Goal: Ask a question: Seek information or help from site administrators or community

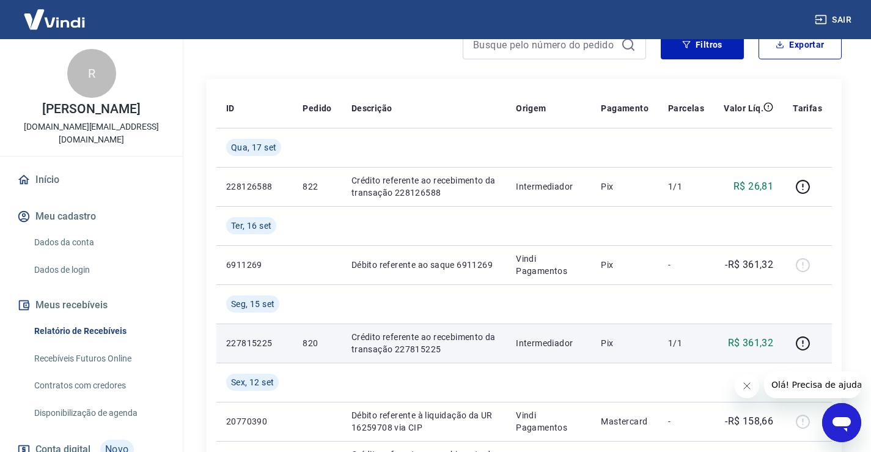
scroll to position [183, 0]
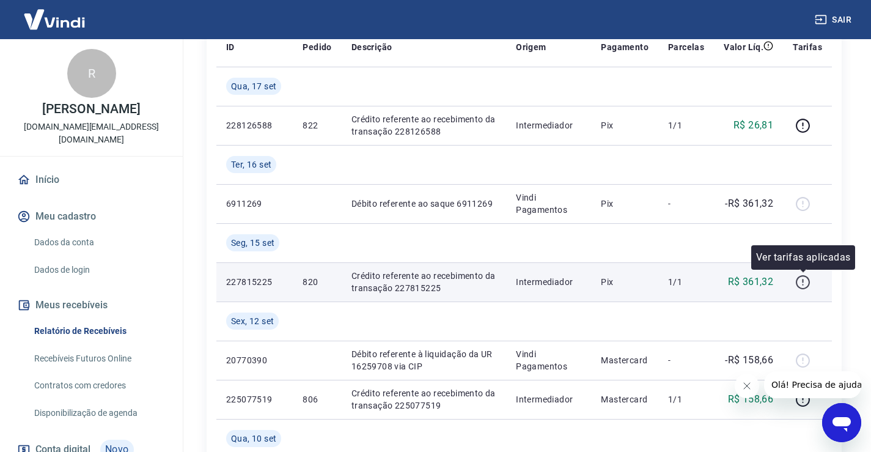
click at [802, 279] on icon "button" at bounding box center [802, 281] width 15 height 15
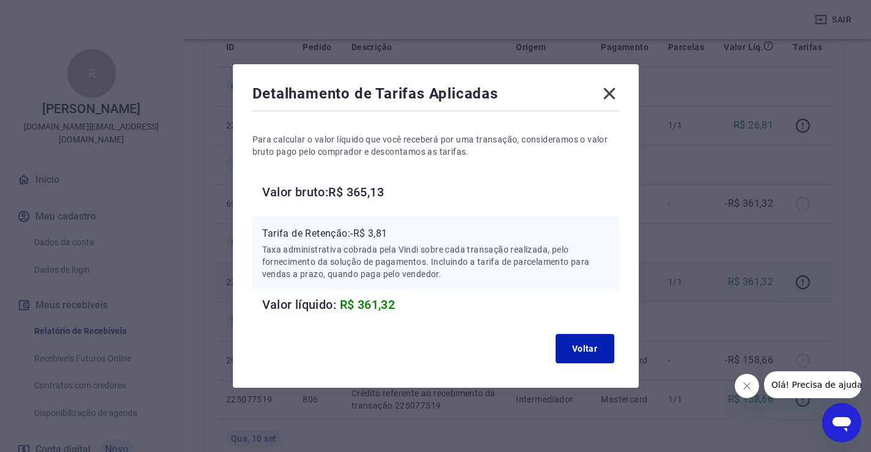
click at [609, 92] on icon at bounding box center [609, 94] width 20 height 20
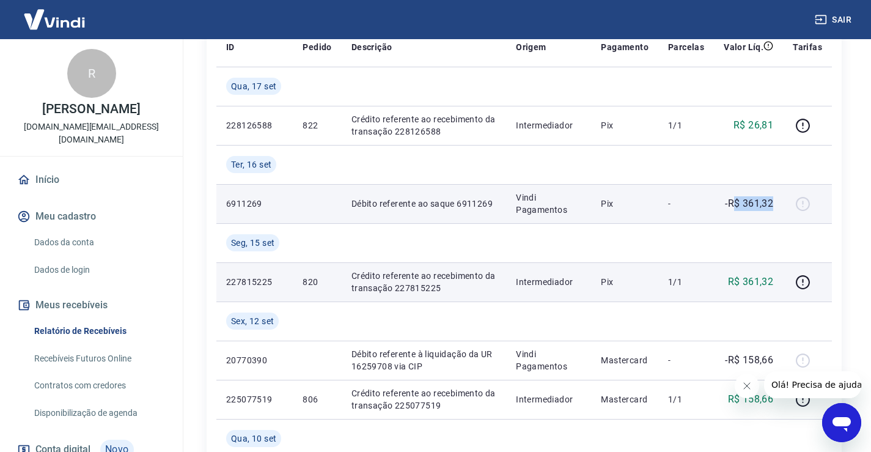
drag, startPoint x: 733, startPoint y: 196, endPoint x: 776, endPoint y: 196, distance: 42.8
click at [776, 196] on td "-R$ 361,32" at bounding box center [748, 203] width 69 height 39
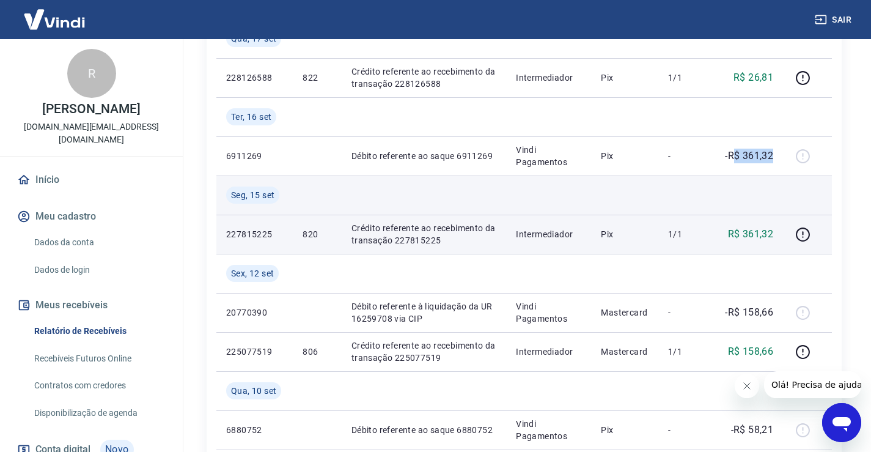
scroll to position [244, 0]
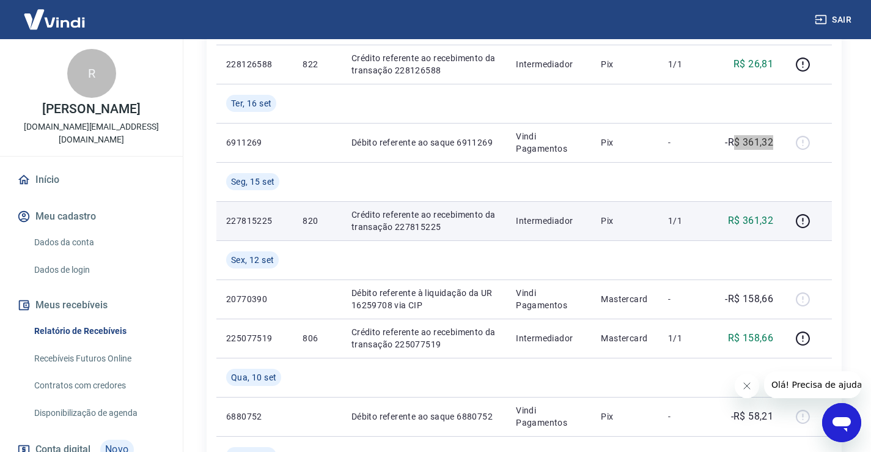
click at [847, 420] on icon "Abrir janela de mensagens" at bounding box center [841, 424] width 18 height 15
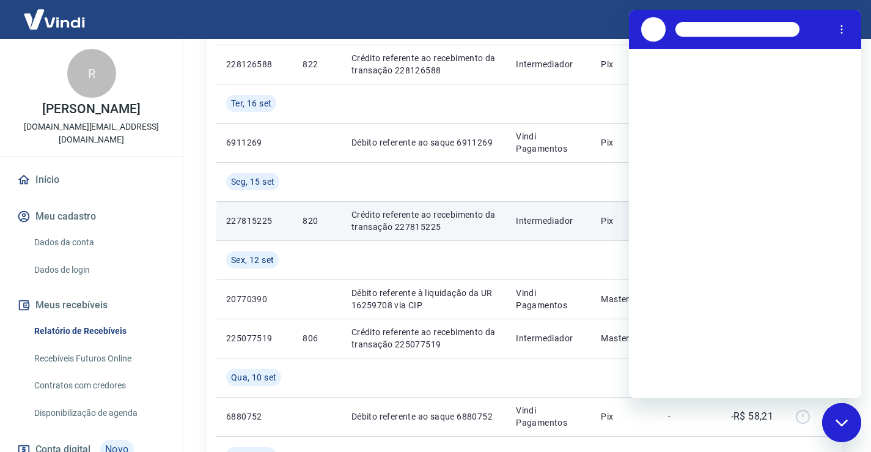
scroll to position [0, 0]
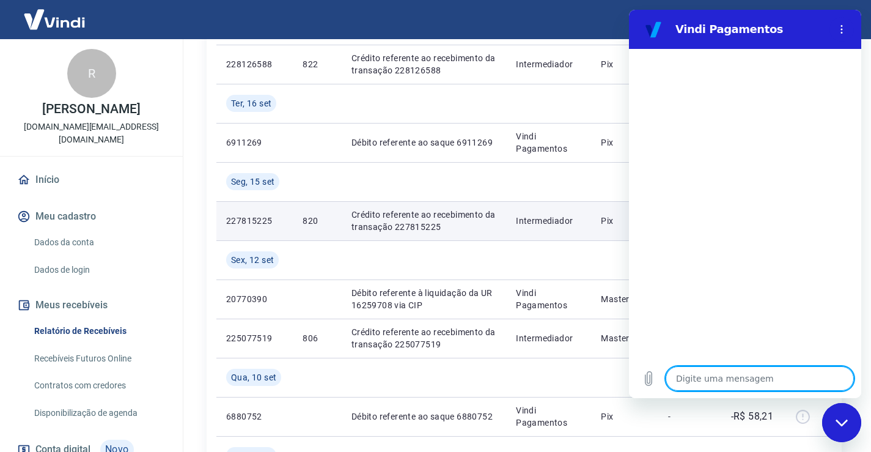
type textarea "a"
type textarea "x"
type textarea "at"
type textarea "x"
type textarea "ate"
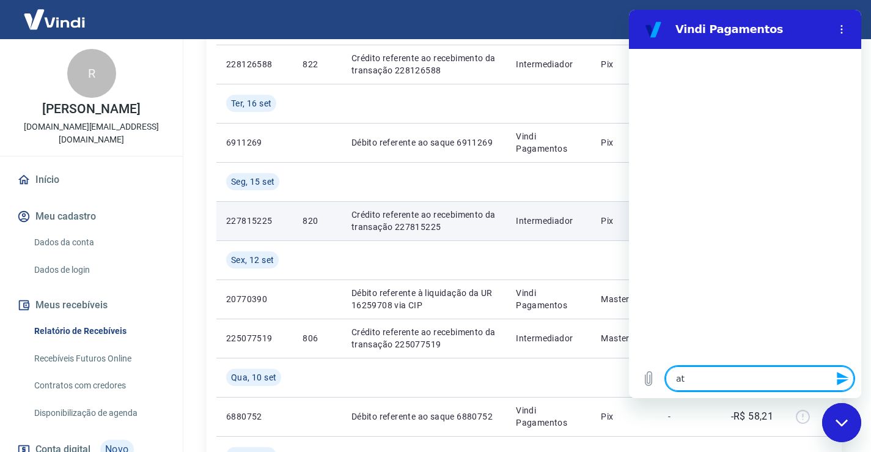
type textarea "x"
type textarea "aten"
type textarea "x"
type textarea "atend"
type textarea "x"
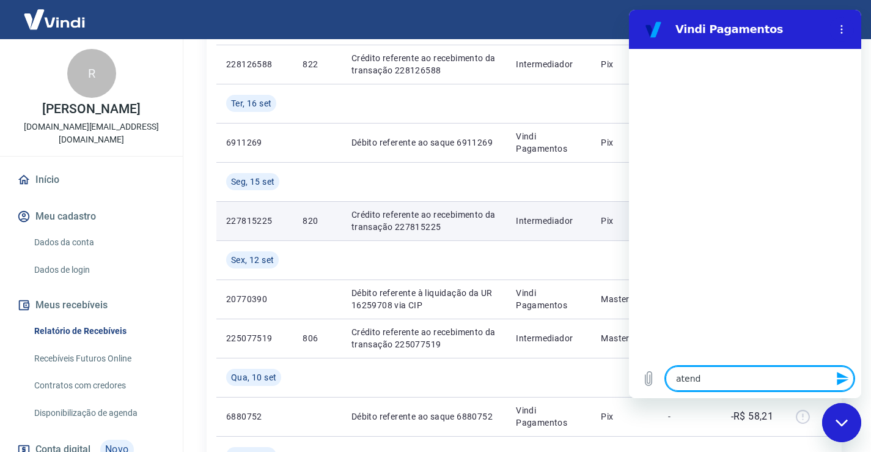
type textarea "atendi"
type textarea "x"
type textarea "atendim"
type textarea "x"
type textarea "atendime"
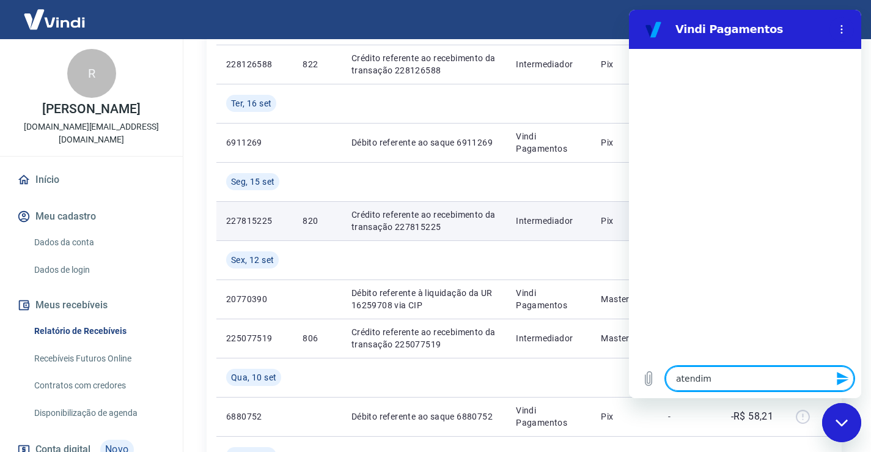
type textarea "x"
type textarea "atendimen"
type textarea "x"
type textarea "atendiment"
type textarea "x"
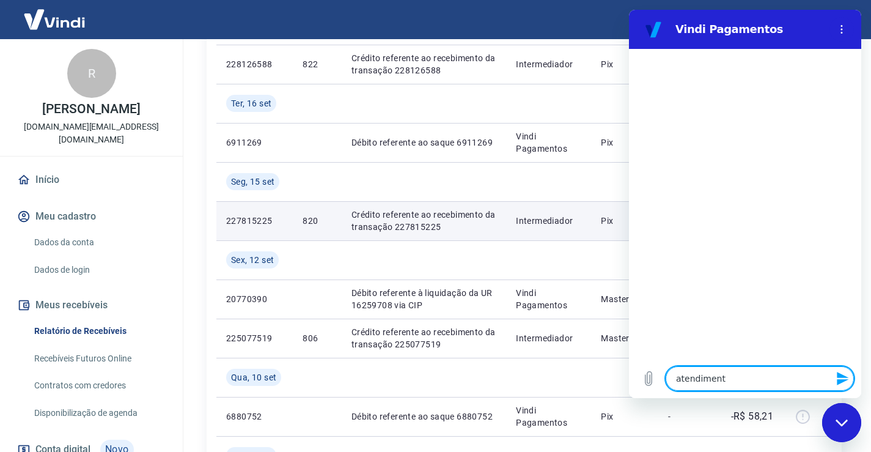
type textarea "atendimento"
type textarea "x"
type textarea "atendimento"
type textarea "x"
type textarea "atendimento h"
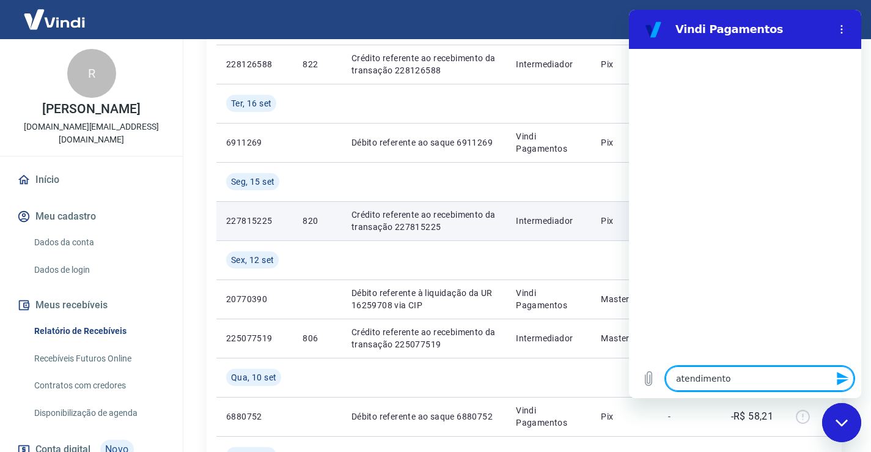
type textarea "x"
type textarea "atendimento hu"
type textarea "x"
type textarea "atendimento hum"
type textarea "x"
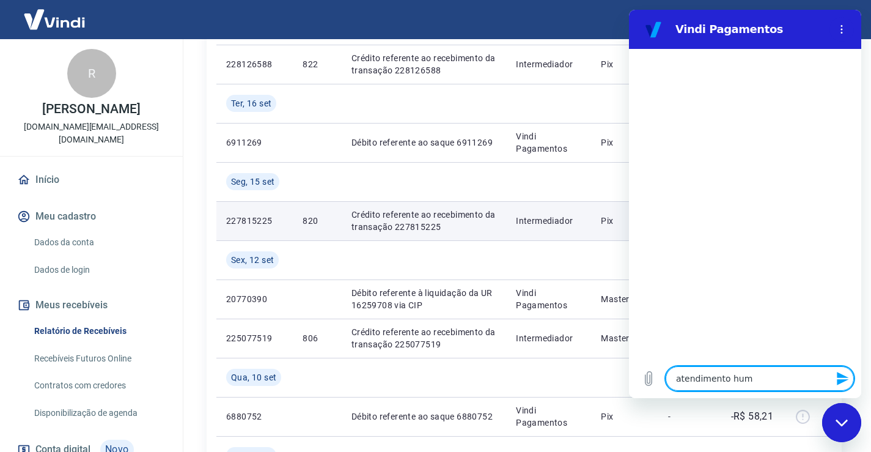
type textarea "atendimento huma"
type textarea "x"
type textarea "atendimento human"
type textarea "x"
type textarea "atendimento humano"
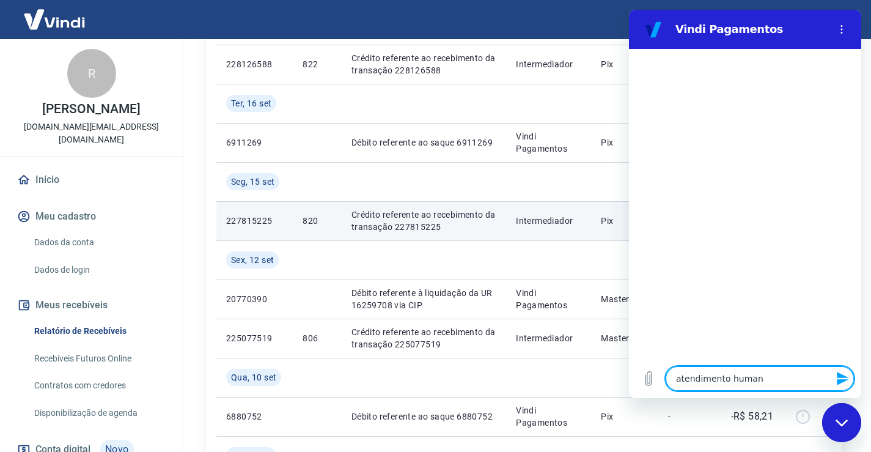
type textarea "x"
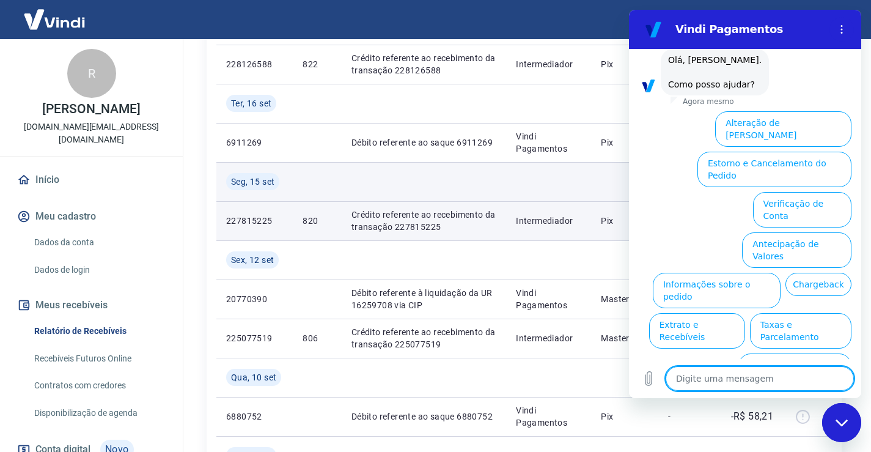
scroll to position [68, 0]
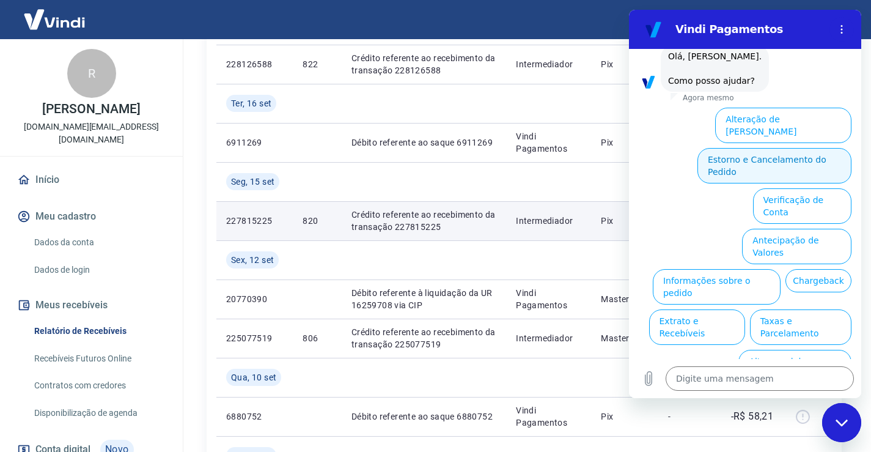
click at [755, 149] on button "Estorno e Cancelamento do Pedido" at bounding box center [774, 165] width 154 height 35
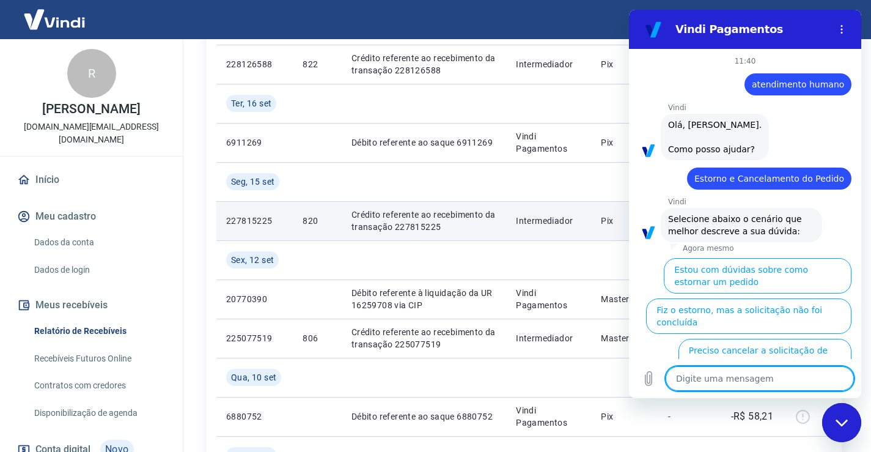
scroll to position [103, 0]
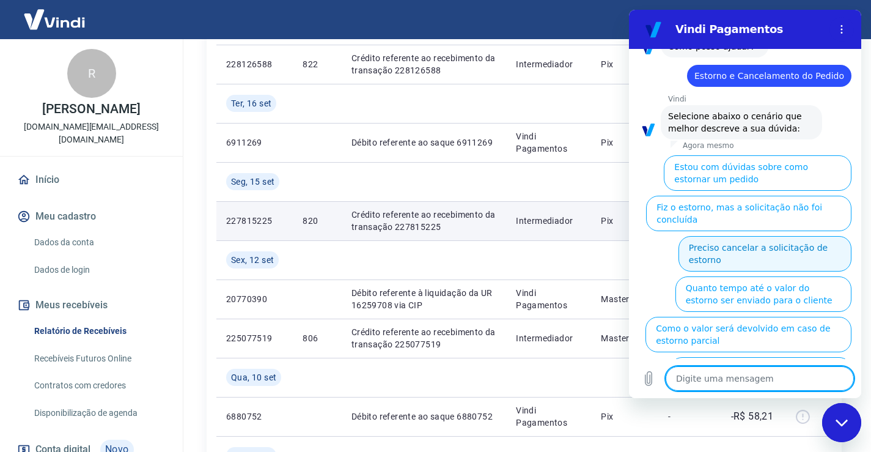
click at [733, 236] on button "Preciso cancelar a solicitação de estorno" at bounding box center [764, 253] width 173 height 35
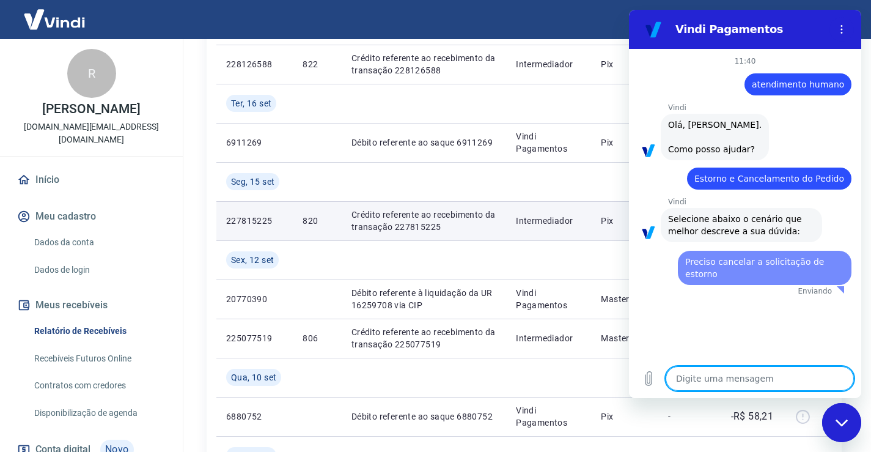
scroll to position [0, 0]
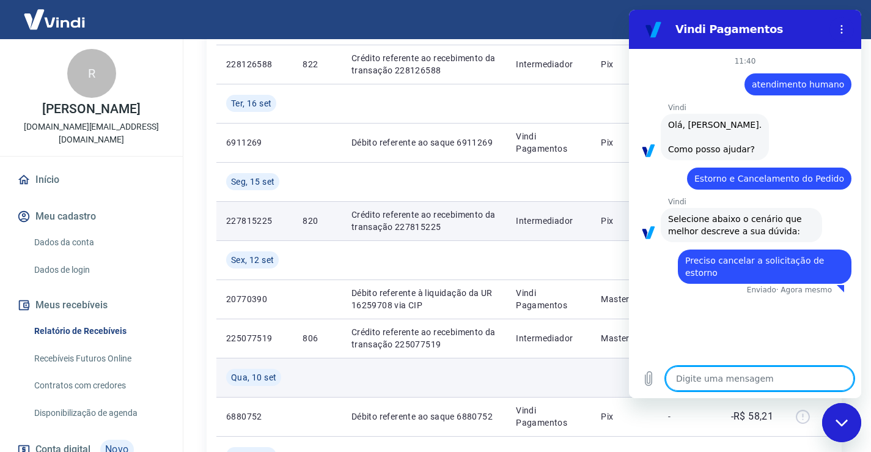
type textarea "x"
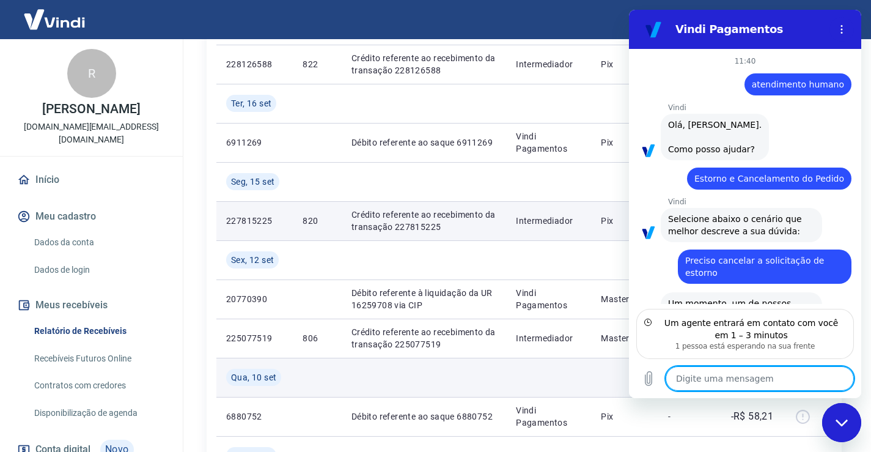
scroll to position [37, 0]
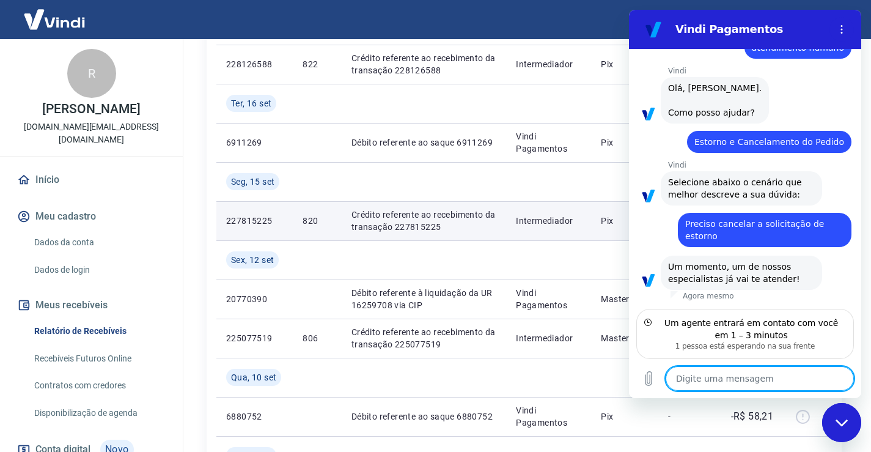
type textarea "o"
type textarea "x"
type textarea "ok"
type textarea "x"
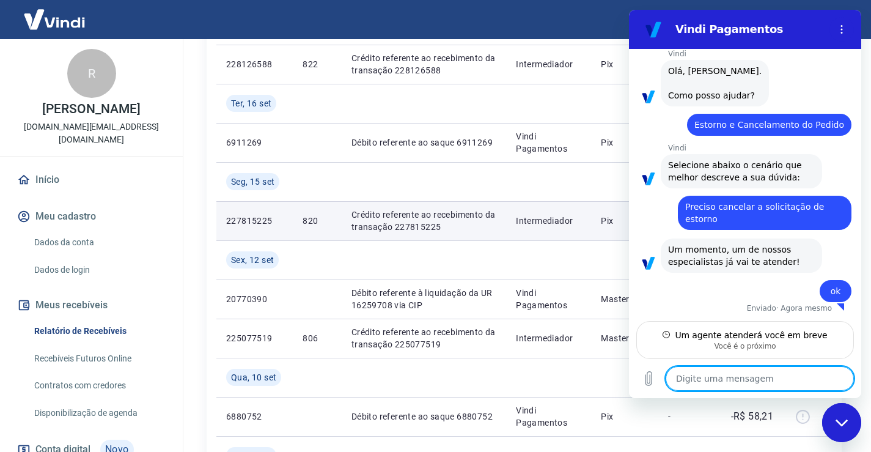
scroll to position [54, 0]
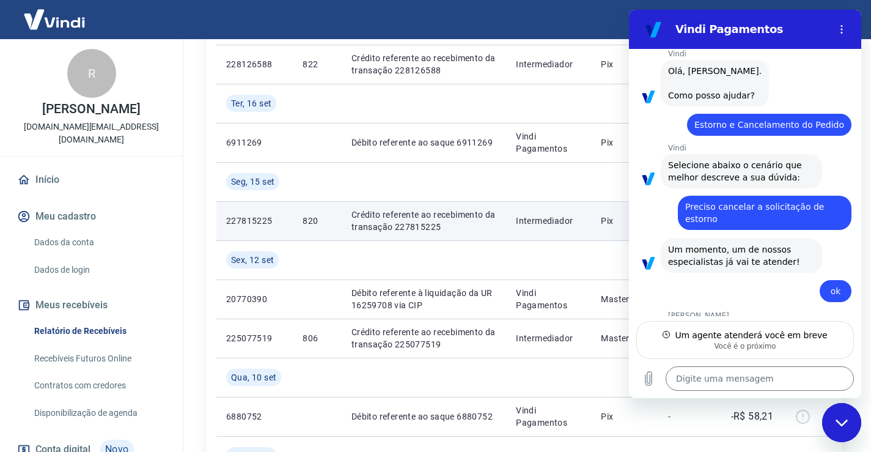
type textarea "x"
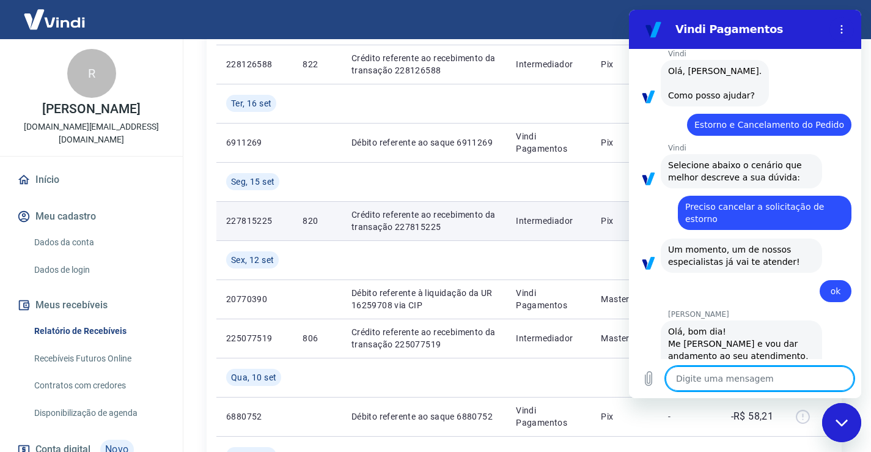
scroll to position [112, 0]
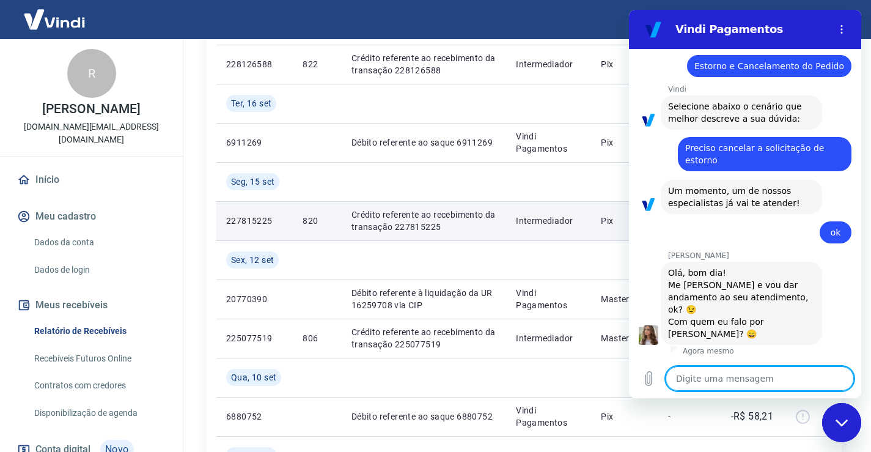
click at [723, 383] on textarea at bounding box center [759, 378] width 188 height 24
type textarea "S"
type textarea "x"
type textarea "St"
type textarea "x"
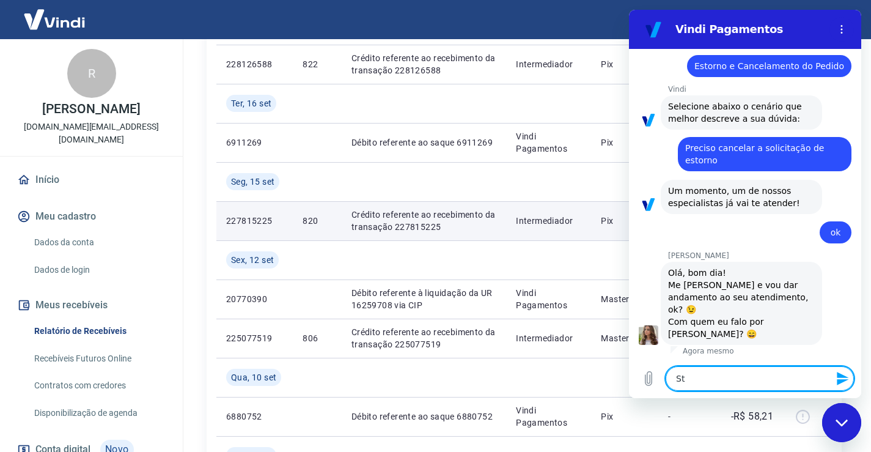
type textarea "Ste"
type textarea "x"
type textarea "Stef"
type textarea "x"
type textarea "Steff"
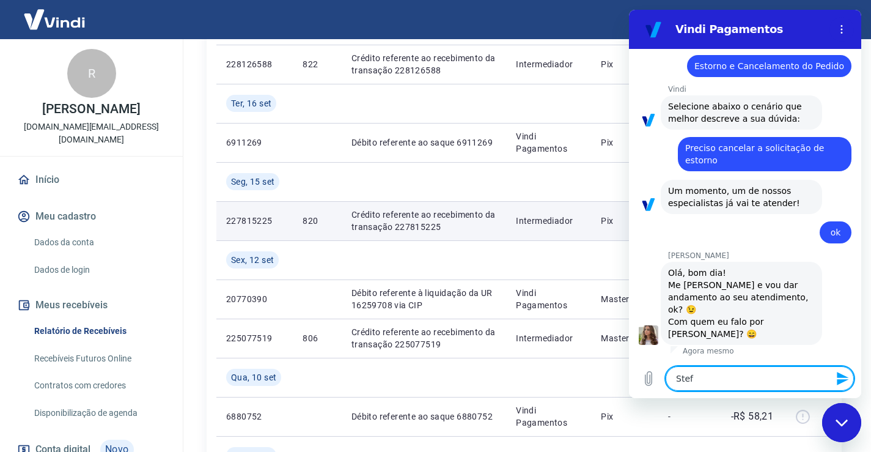
type textarea "x"
type textarea "Steffa"
type textarea "x"
type textarea "Steffan"
type textarea "x"
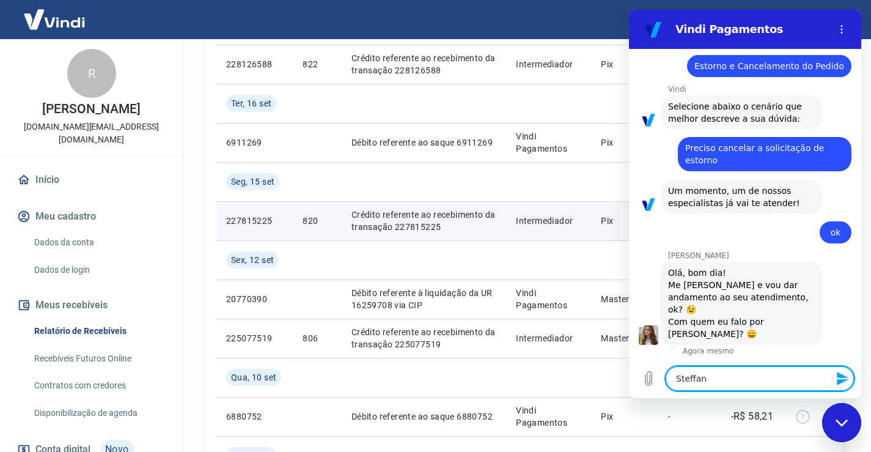
type textarea "Steffani"
type textarea "x"
type textarea "Steffanie"
type textarea "x"
type textarea "Steffanie"
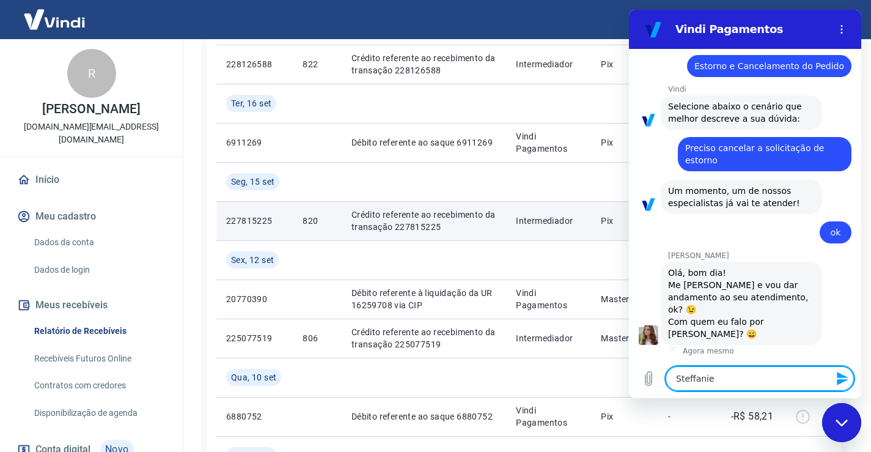
type textarea "x"
type textarea "Steffanie c"
type textarea "x"
type textarea "Steffanie co"
type textarea "x"
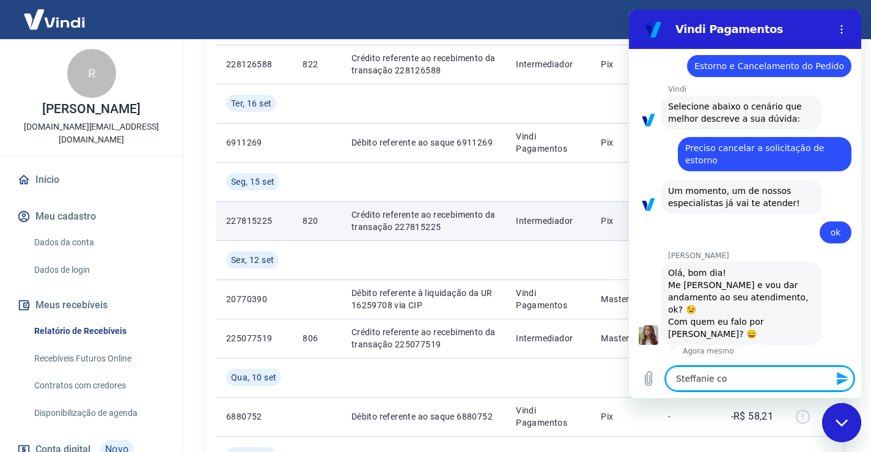
type textarea "Steffanie c"
type textarea "x"
type textarea "Steffanie"
type textarea "x"
type textarea "Steffanie b"
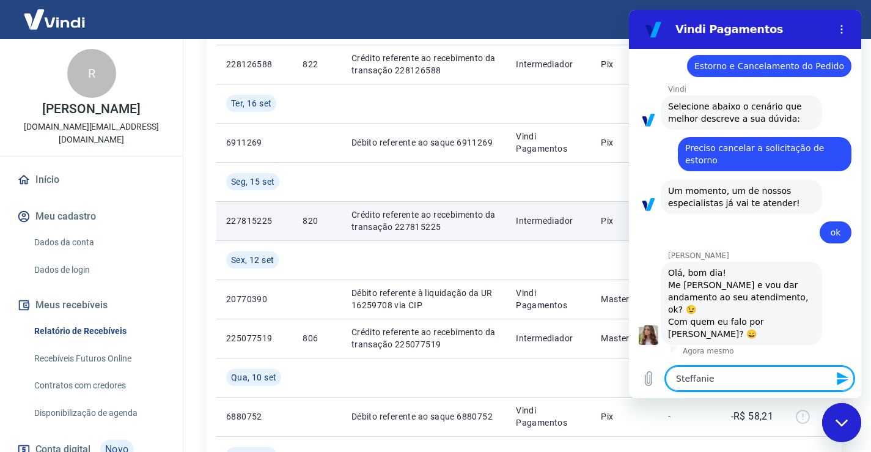
type textarea "x"
type textarea "Steffanie bo"
type textarea "x"
type textarea "Steffanie bom"
type textarea "x"
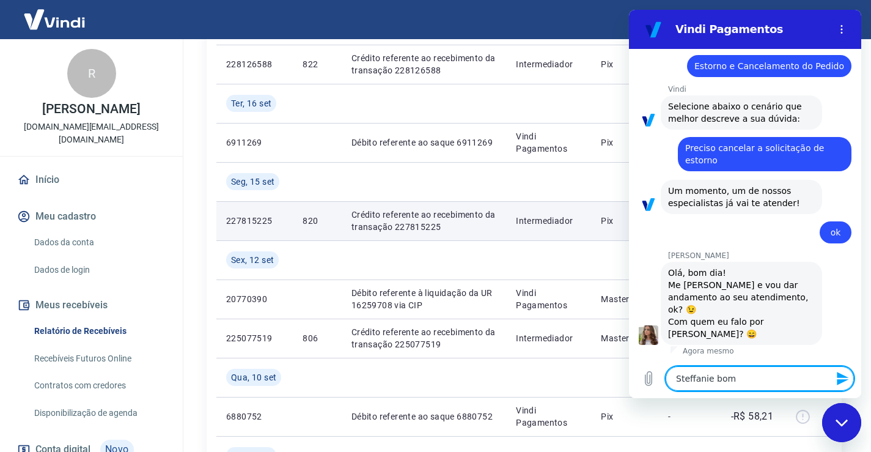
type textarea "Steffanie bom"
type textarea "x"
type textarea "Steffanie bom d"
type textarea "x"
type textarea "Steffanie bom di"
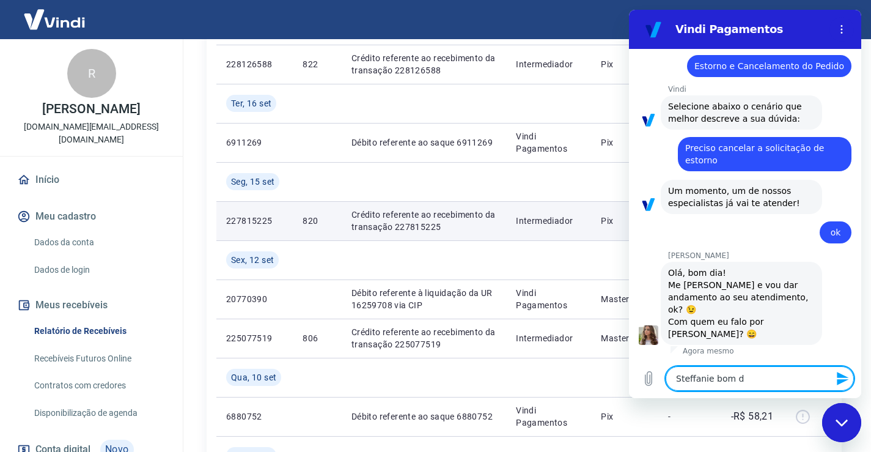
type textarea "x"
type textarea "Steffanie bom dia"
type textarea "x"
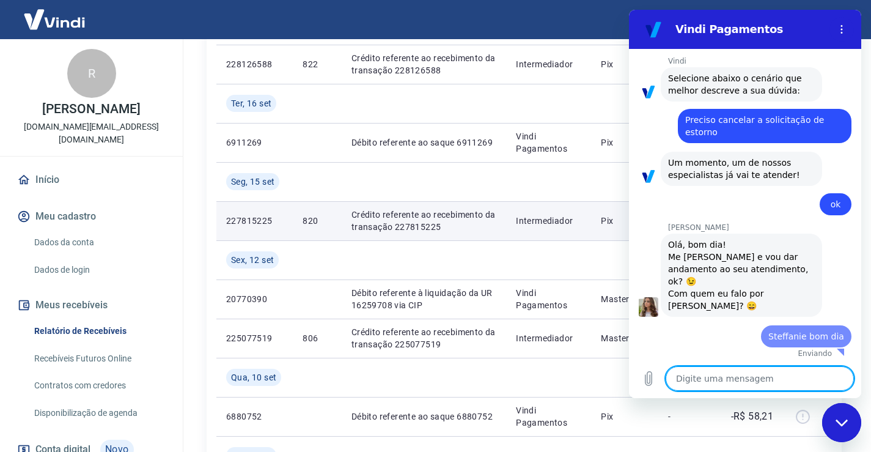
type textarea "x"
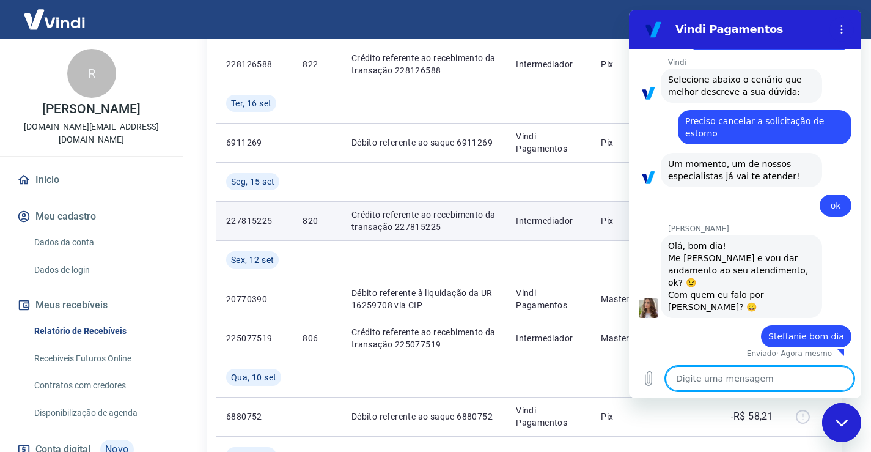
scroll to position [142, 0]
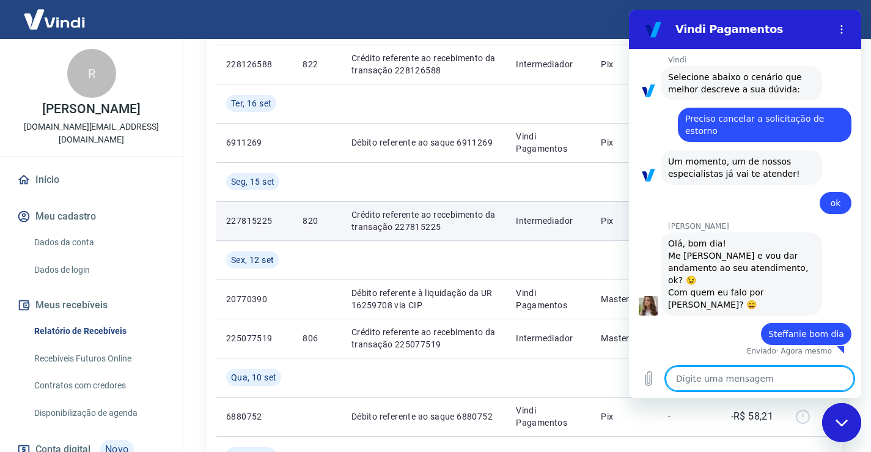
type textarea "s"
type textarea "x"
type textarea "so"
type textarea "x"
type textarea "sol"
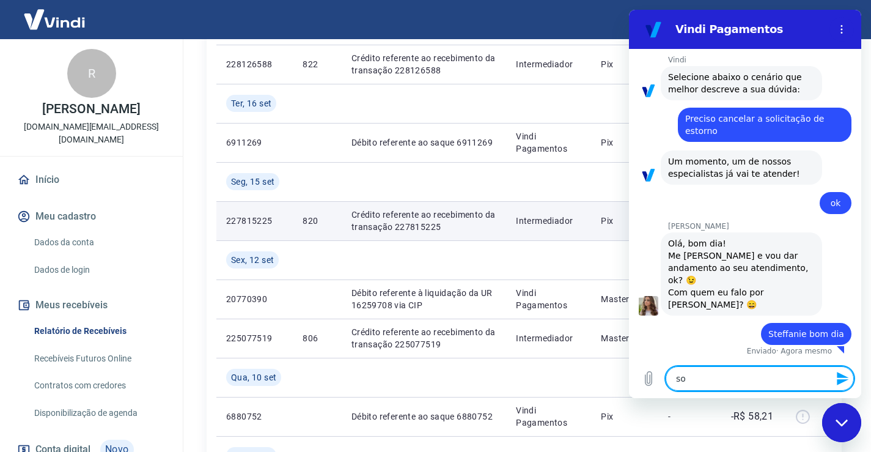
type textarea "x"
type textarea "soli"
type textarea "x"
type textarea "solic"
type textarea "x"
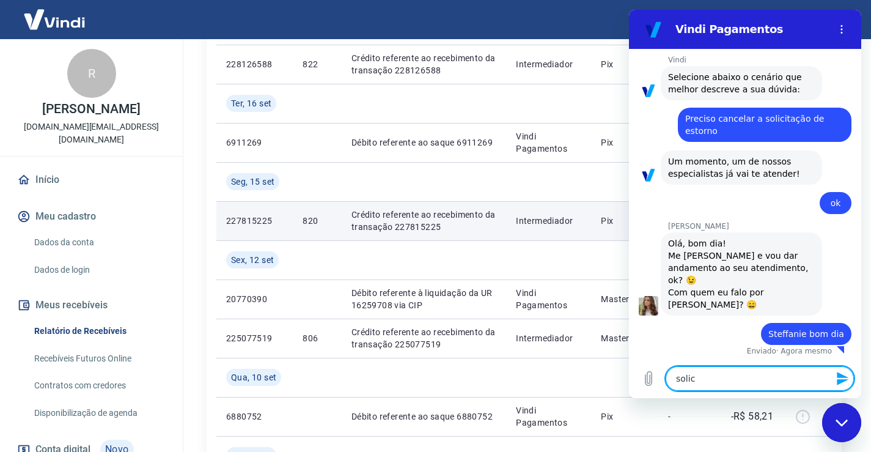
type textarea "solici"
type textarea "x"
type textarea "solicie"
type textarea "x"
type textarea "soliciei"
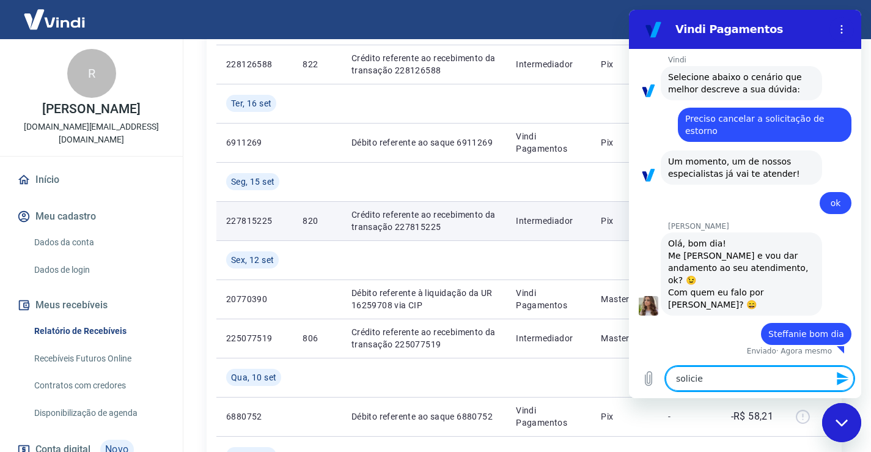
type textarea "x"
type textarea "solicie"
type textarea "x"
type textarea "solici"
type textarea "x"
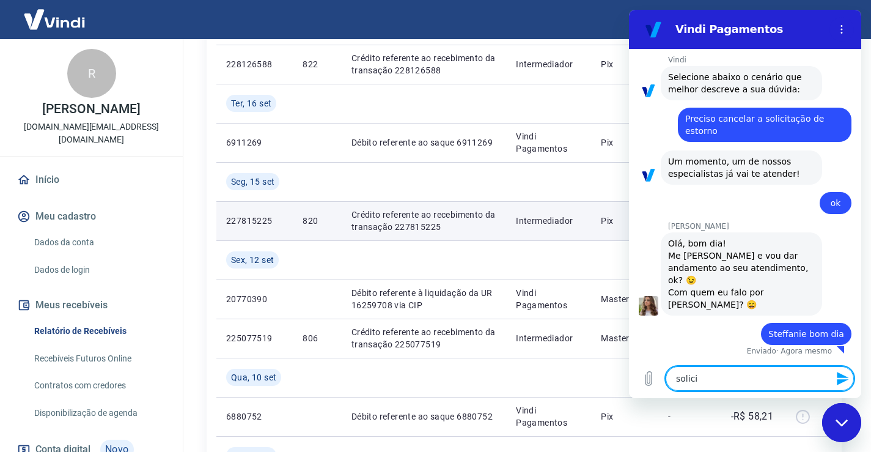
type textarea "solicit"
type textarea "x"
type textarea "solicite"
type textarea "x"
type textarea "solicitei"
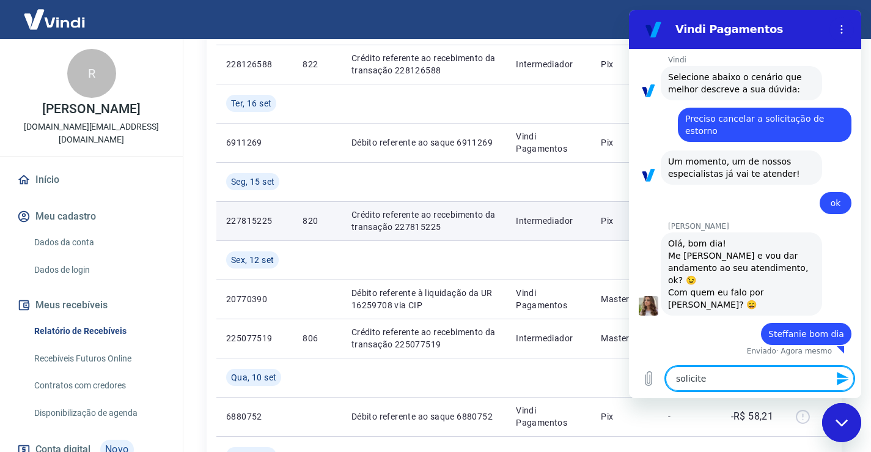
type textarea "x"
type textarea "solicitei"
type textarea "x"
type textarea "solicitei o"
type textarea "x"
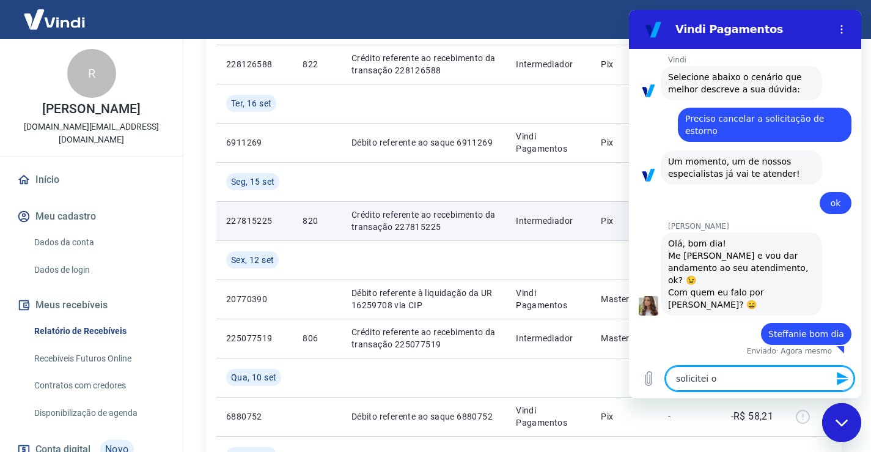
type textarea "solicitei o"
type textarea "x"
type textarea "solicitei o e"
type textarea "x"
type textarea "solicitei o es"
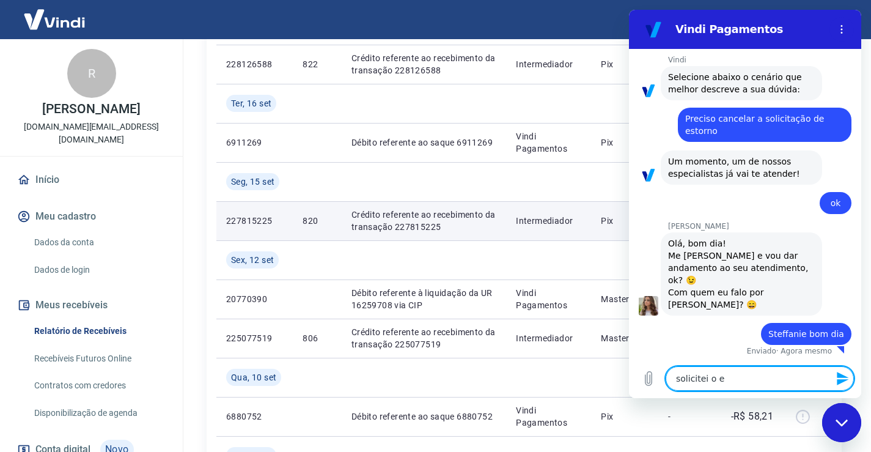
type textarea "x"
type textarea "solicitei o est"
type textarea "x"
type textarea "solicitei o esto"
type textarea "x"
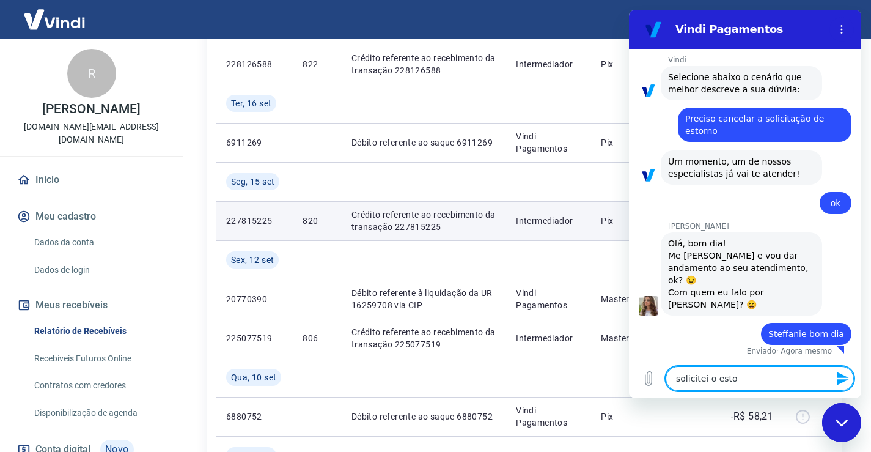
type textarea "solicitei o estor"
type textarea "x"
type textarea "solicitei o estorn"
type textarea "x"
type textarea "solicitei o estorno"
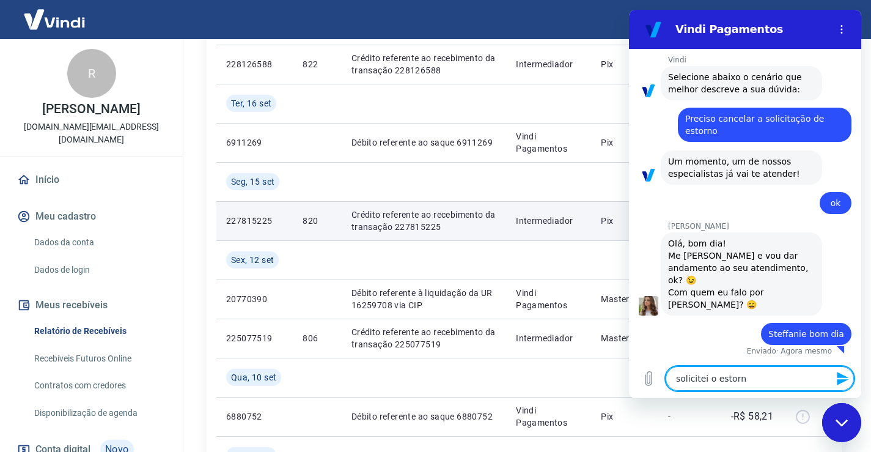
type textarea "x"
type textarea "solicitei o estorno"
type textarea "x"
type textarea "solicitei o estorno d"
type textarea "x"
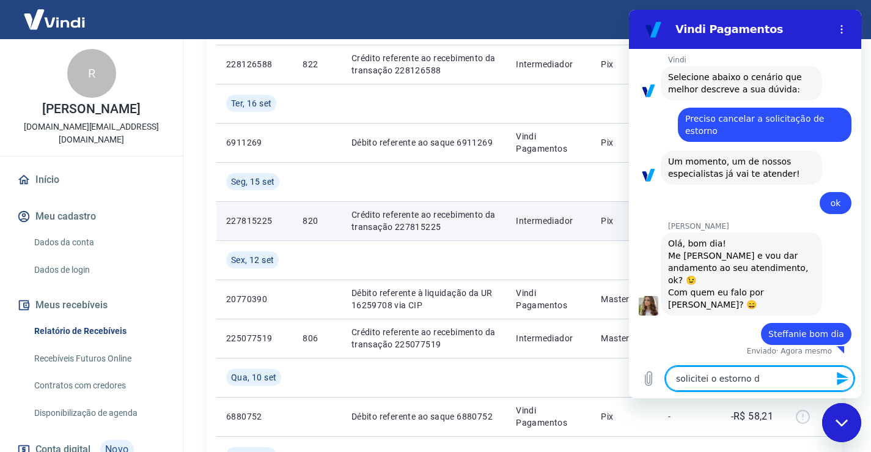
type textarea "solicitei o estorno de"
type textarea "x"
type textarea "solicitei o estorno de"
type textarea "x"
type textarea "solicitei o estorno de u"
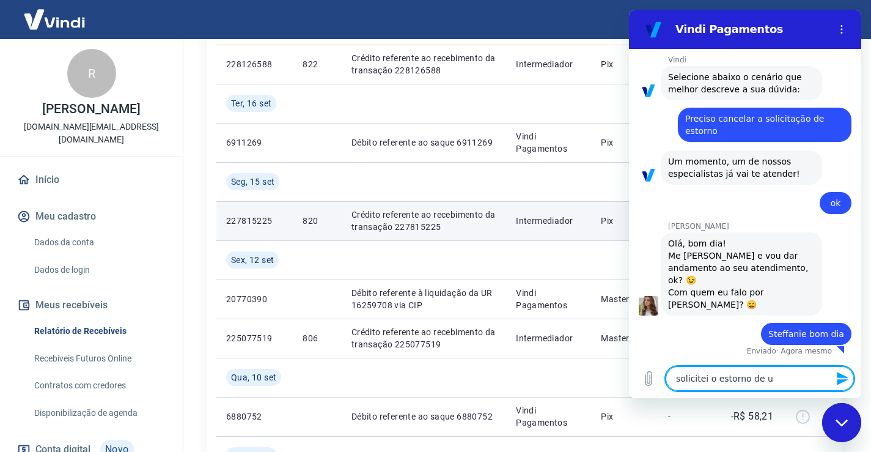
type textarea "x"
type textarea "solicitei o estorno de um"
type textarea "x"
type textarea "solicitei o estorno de uma"
type textarea "x"
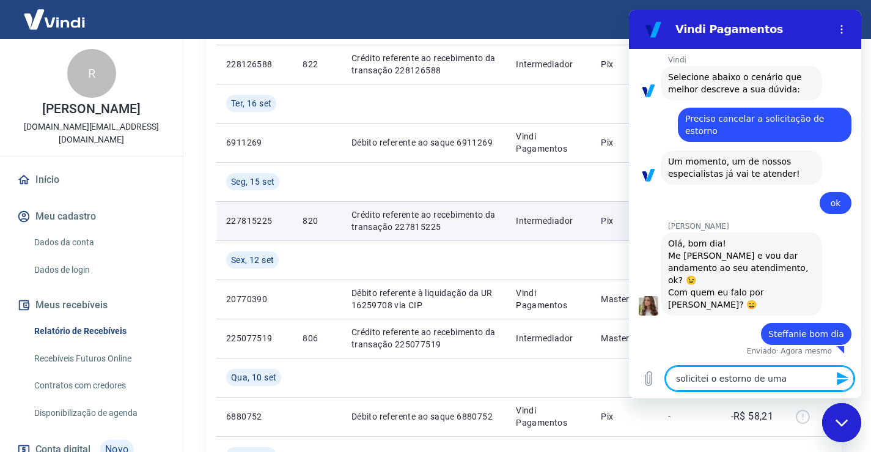
type textarea "solicitei o estorno de uma"
type textarea "x"
type textarea "solicitei o estorno de uma t"
type textarea "x"
type textarea "solicitei o estorno de uma tr"
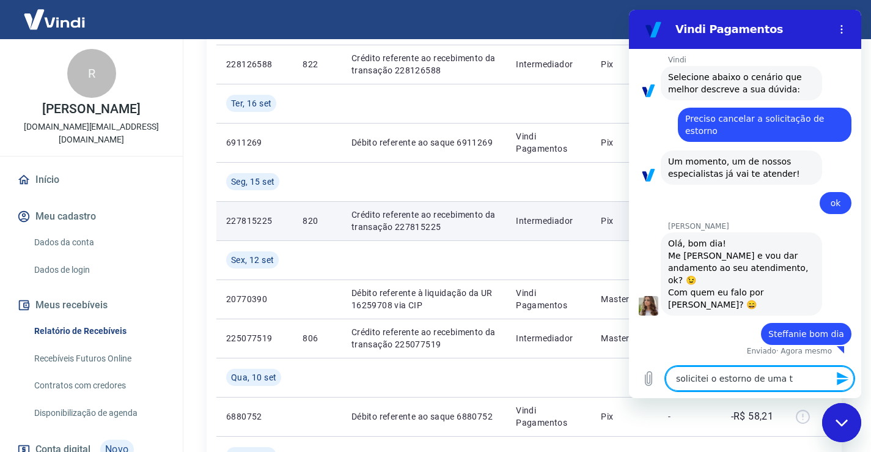
type textarea "x"
type textarea "solicitei o estorno de uma tra"
type textarea "x"
type textarea "solicitei o estorno de uma tran"
type textarea "x"
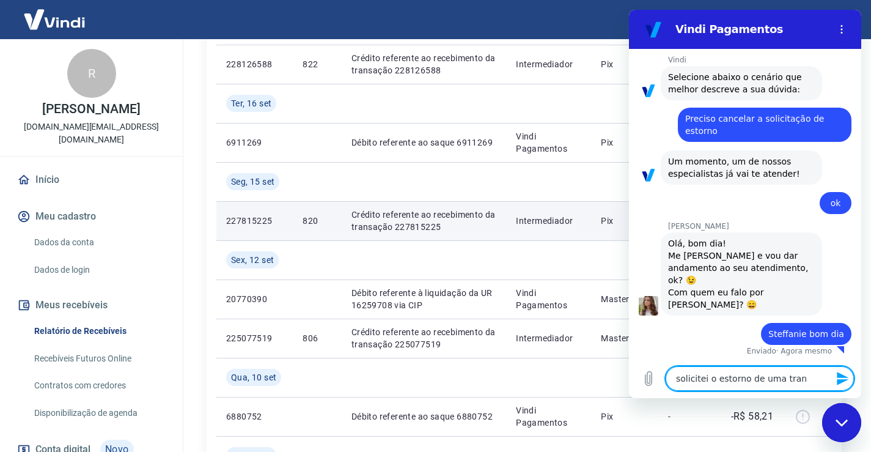
type textarea "solicitei o estorno de uma trans"
type textarea "x"
type textarea "solicitei o estorno de uma transa"
type textarea "x"
type textarea "solicitei o estorno de uma transaç"
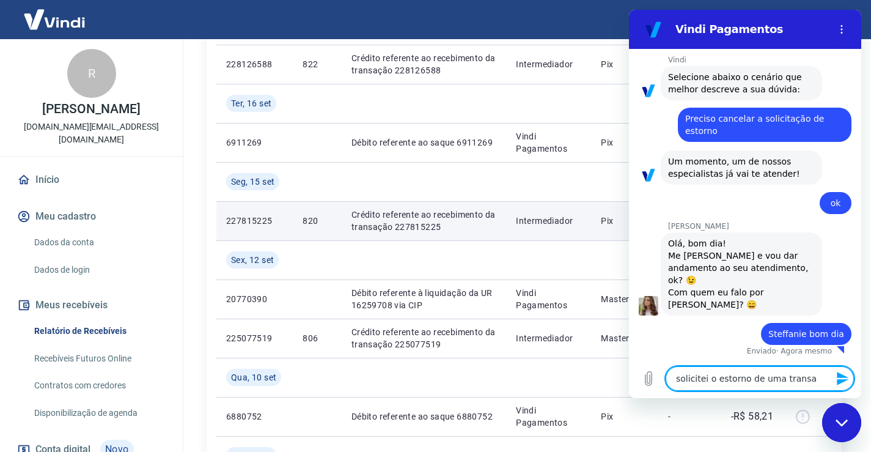
type textarea "x"
type textarea "solicitei o estorno de uma transaçã"
type textarea "x"
type textarea "solicitei o estorno de uma transação"
type textarea "x"
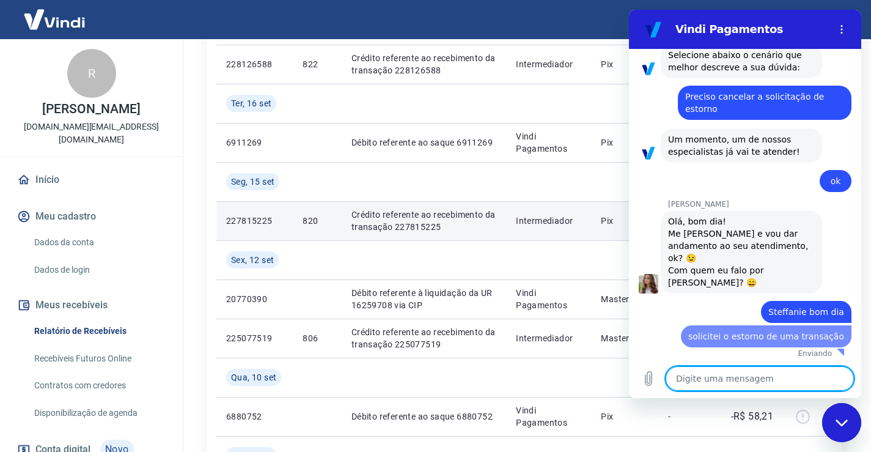
type textarea "x"
type textarea "q"
type textarea "x"
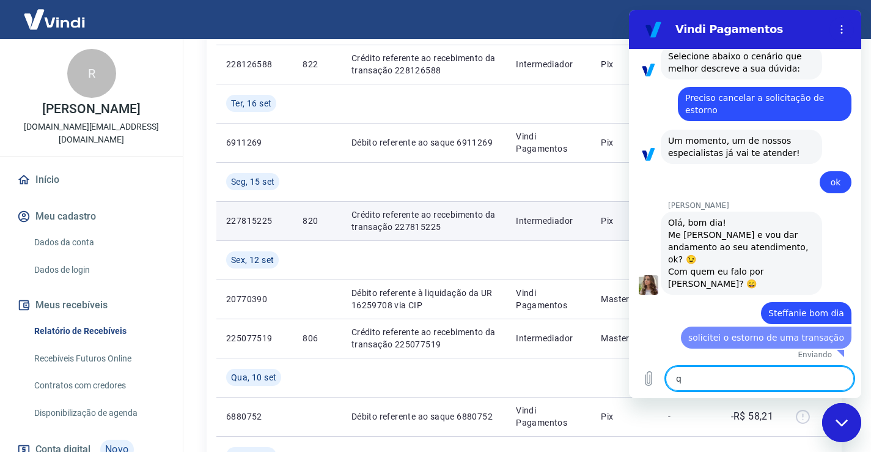
type textarea "qu"
type textarea "x"
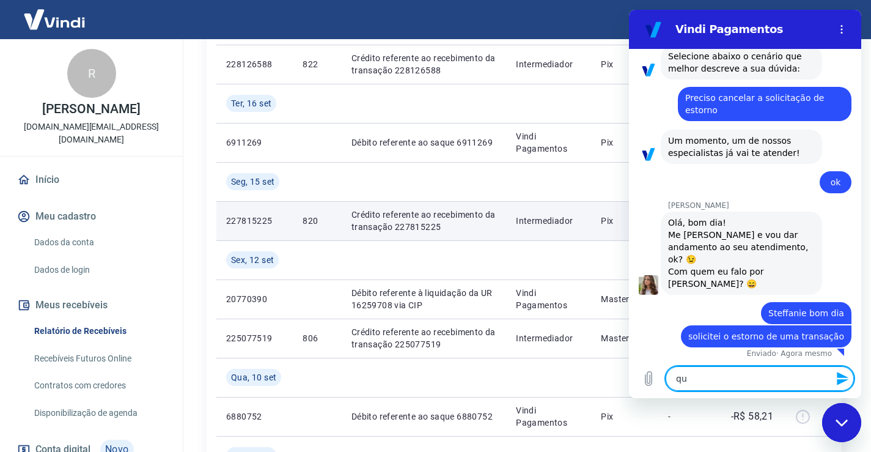
type textarea "que"
type textarea "x"
type textarea "quer"
type textarea "x"
type textarea "quero"
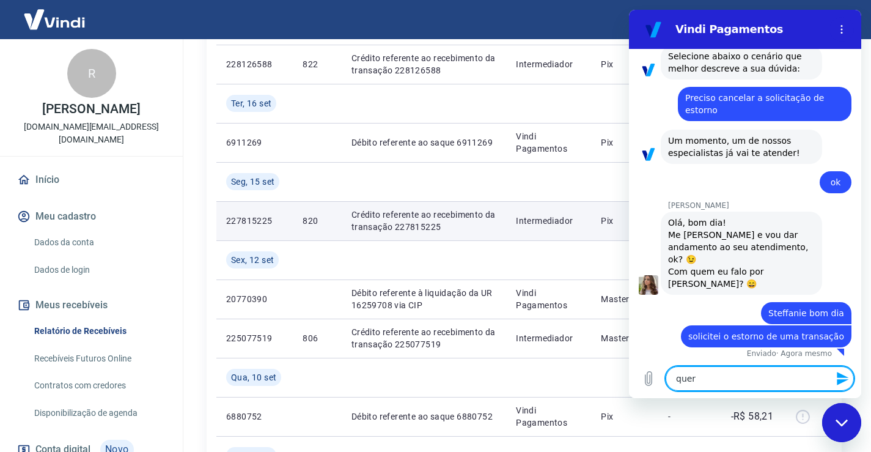
type textarea "x"
type textarea "quero"
type textarea "x"
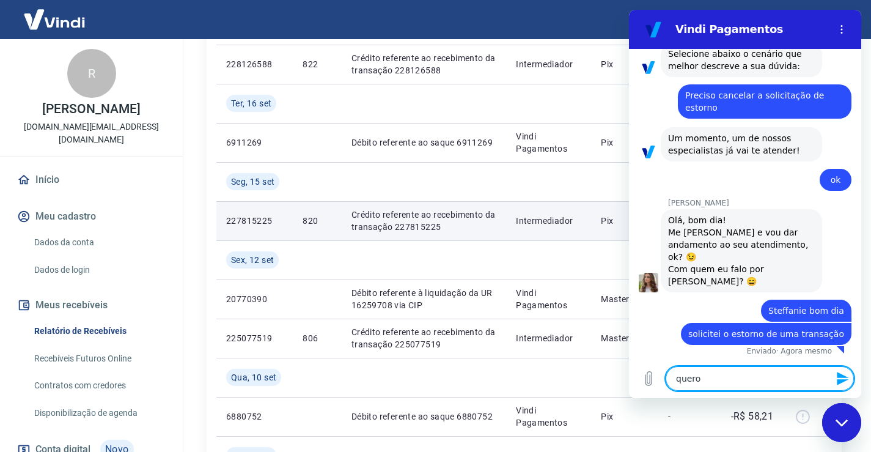
type textarea "quero c"
type textarea "x"
type textarea "quero ca"
type textarea "x"
type textarea "quero can"
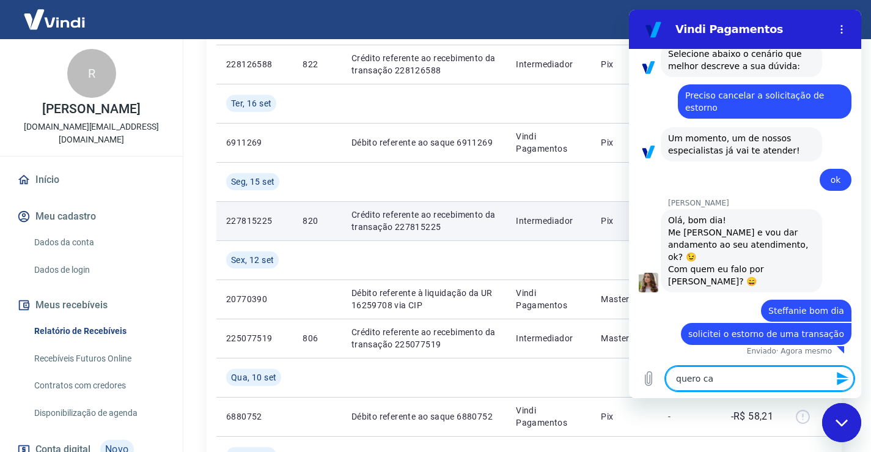
type textarea "x"
type textarea "quero canc"
type textarea "x"
type textarea "quero cance"
type textarea "x"
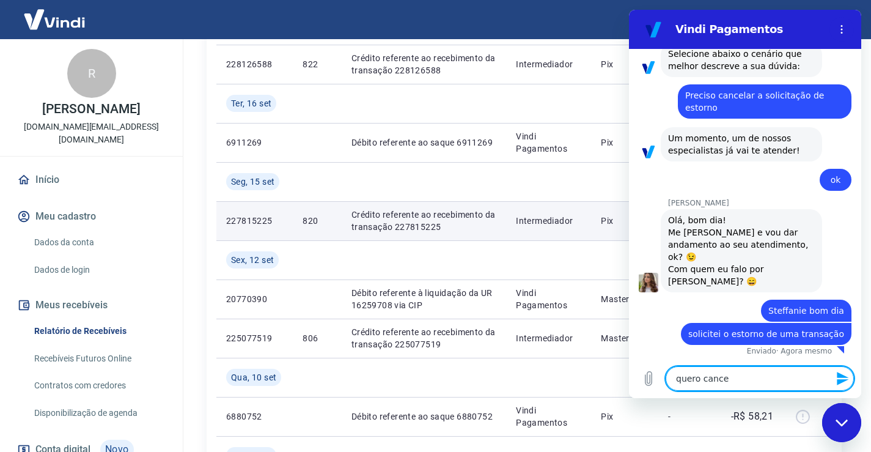
type textarea "quero cancel"
type textarea "x"
type textarea "quero cancela"
type textarea "x"
type textarea "quero cancelar"
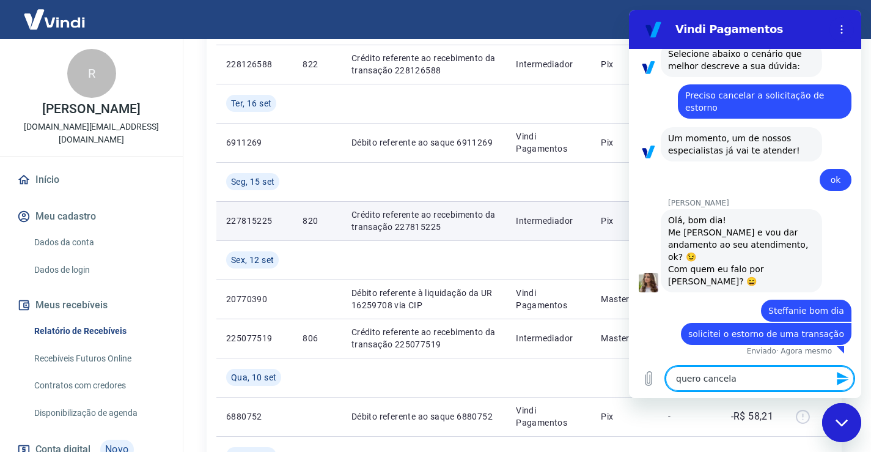
type textarea "x"
type textarea "quero cancelar"
type textarea "x"
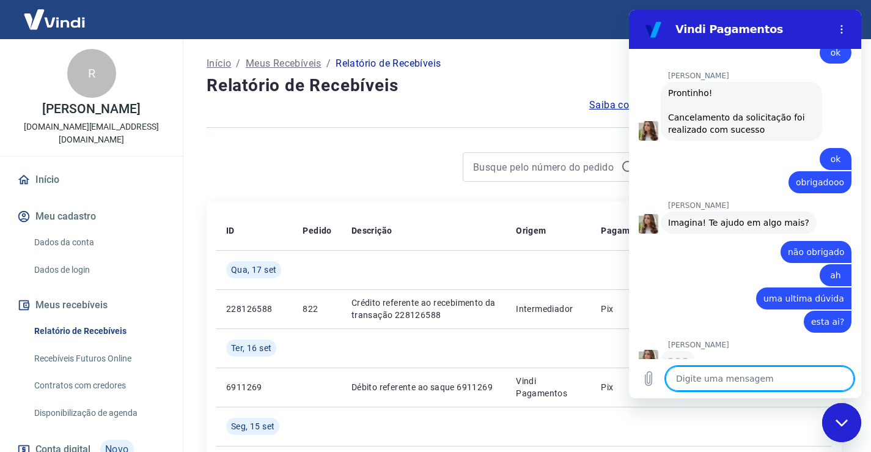
scroll to position [712, 0]
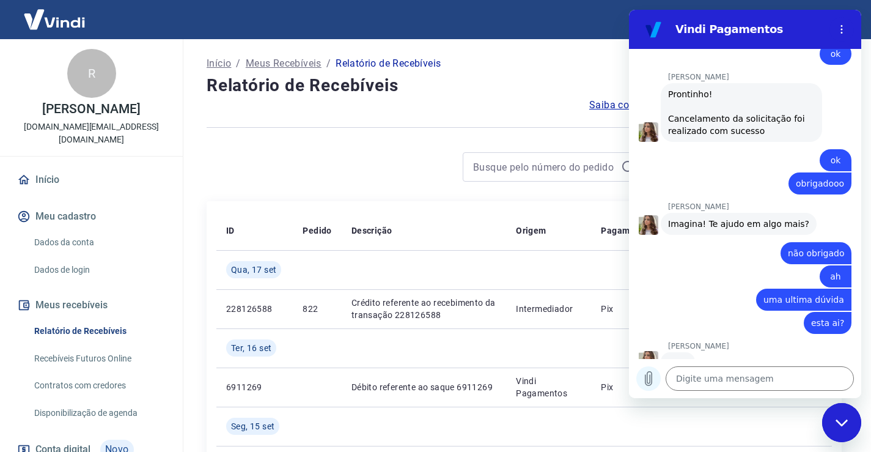
click at [651, 378] on icon "Carregar arquivo" at bounding box center [648, 378] width 15 height 15
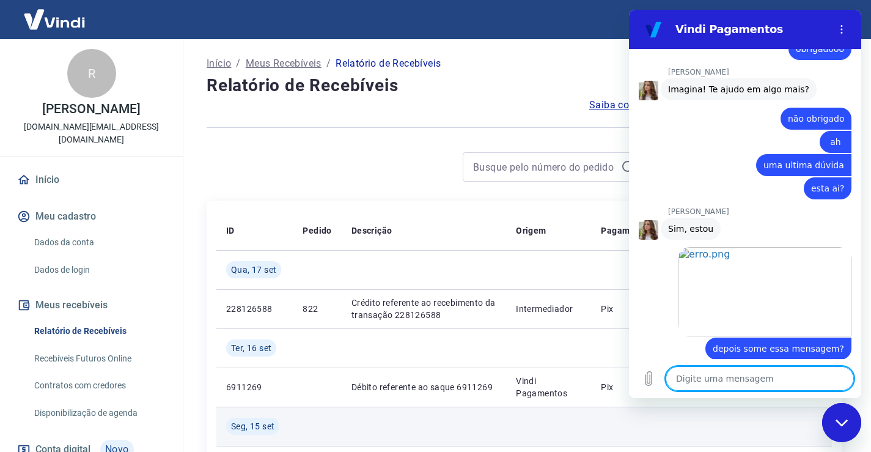
scroll to position [849, 0]
